Goal: Task Accomplishment & Management: Use online tool/utility

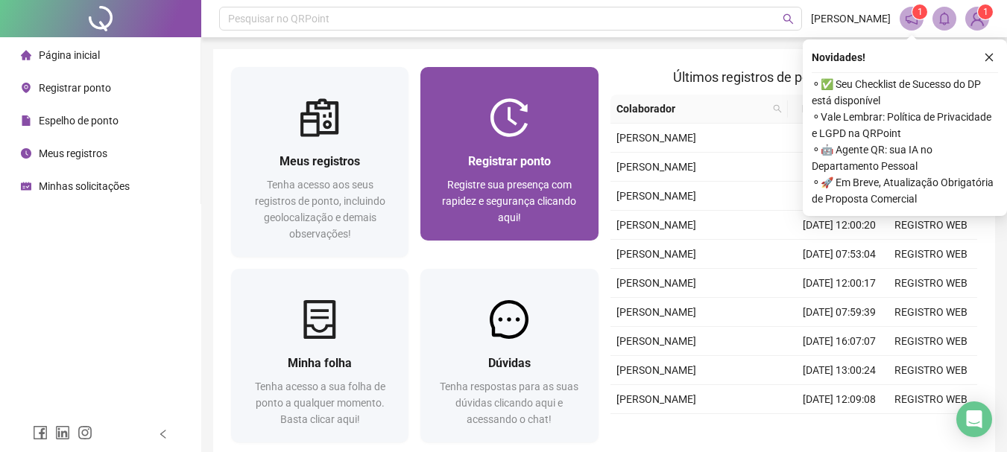
click at [423, 124] on div at bounding box center [508, 117] width 177 height 39
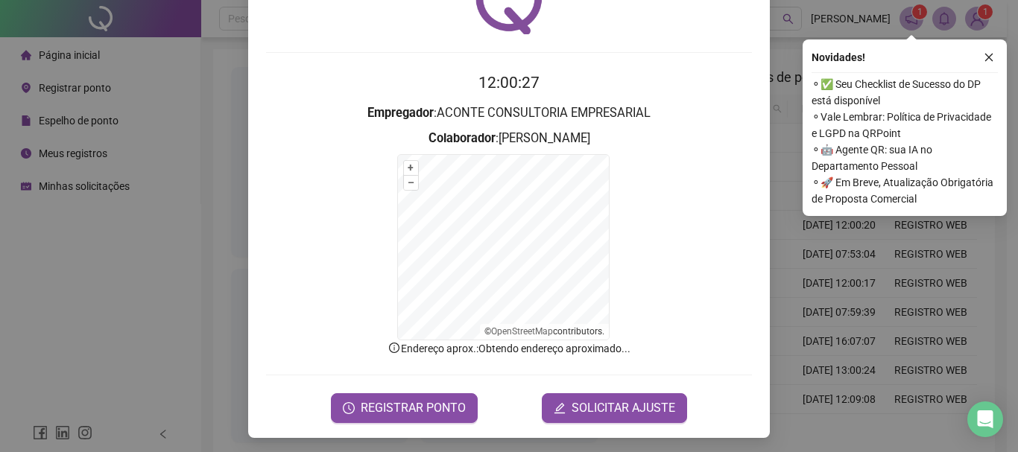
scroll to position [92, 0]
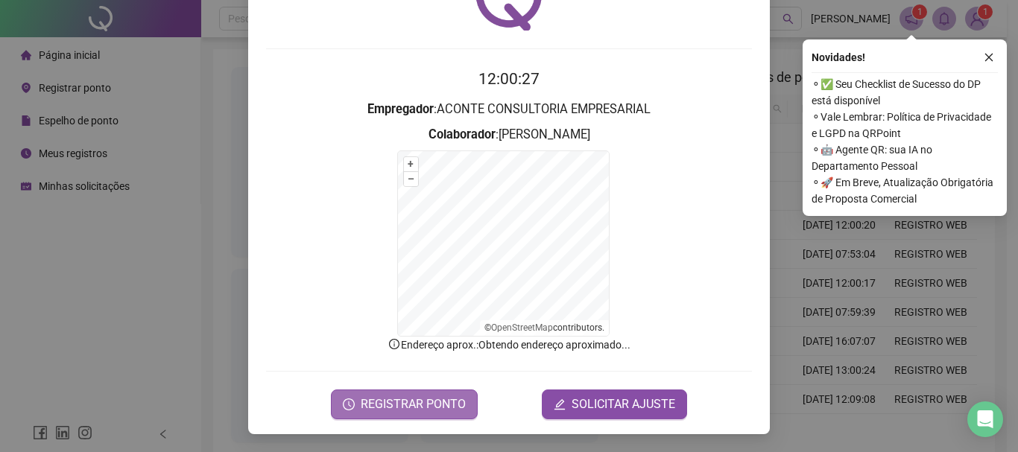
click at [412, 402] on span "REGISTRAR PONTO" at bounding box center [413, 405] width 105 height 18
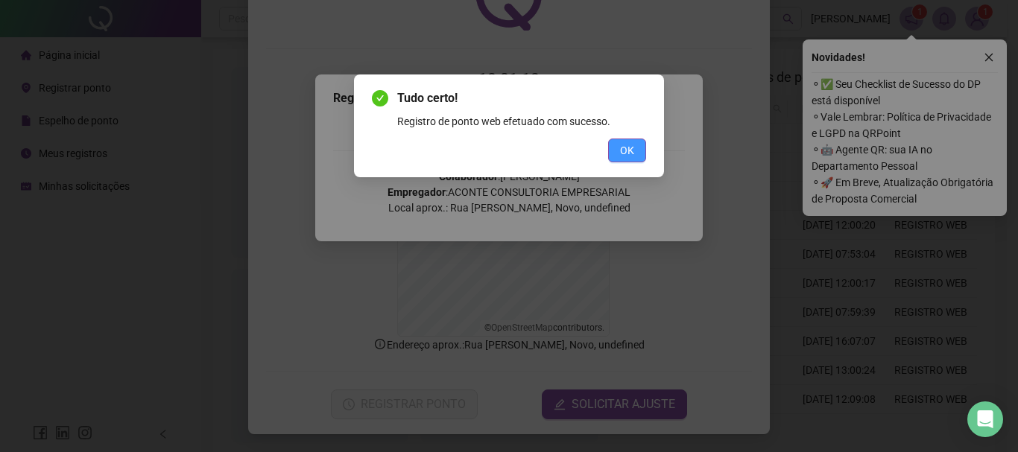
click at [628, 148] on span "OK" at bounding box center [627, 150] width 14 height 16
